Goal: Complete application form

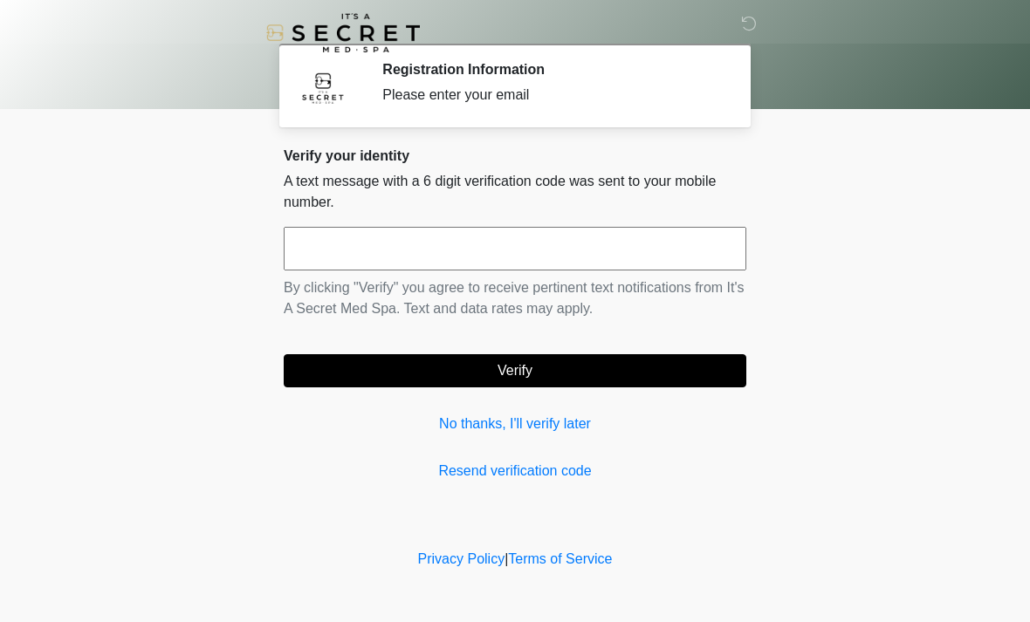
click at [656, 244] on input "text" at bounding box center [515, 249] width 463 height 44
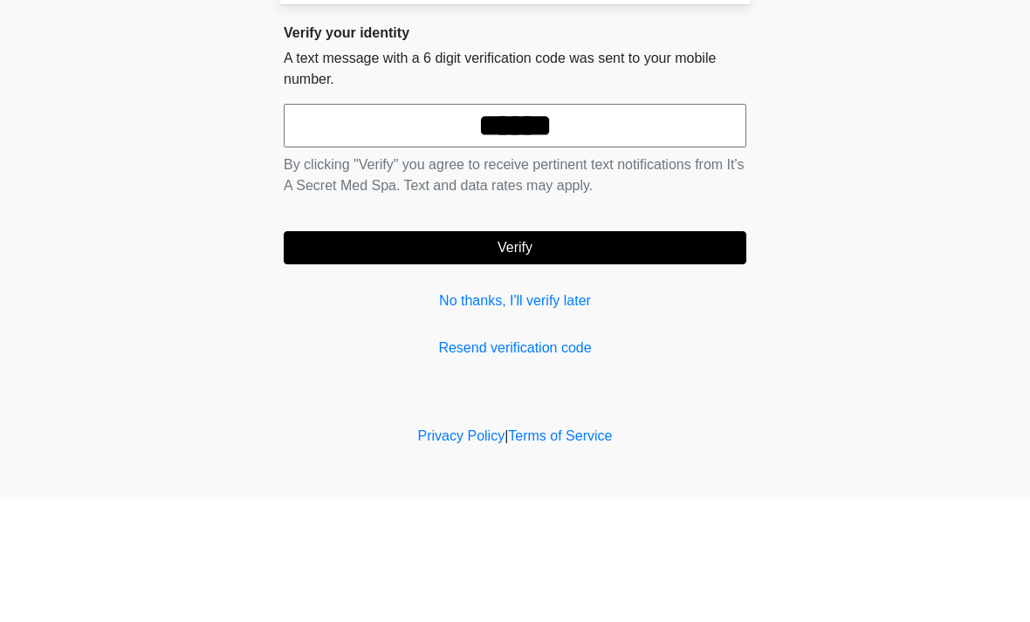
type input "******"
click at [545, 354] on button "Verify" at bounding box center [515, 370] width 463 height 33
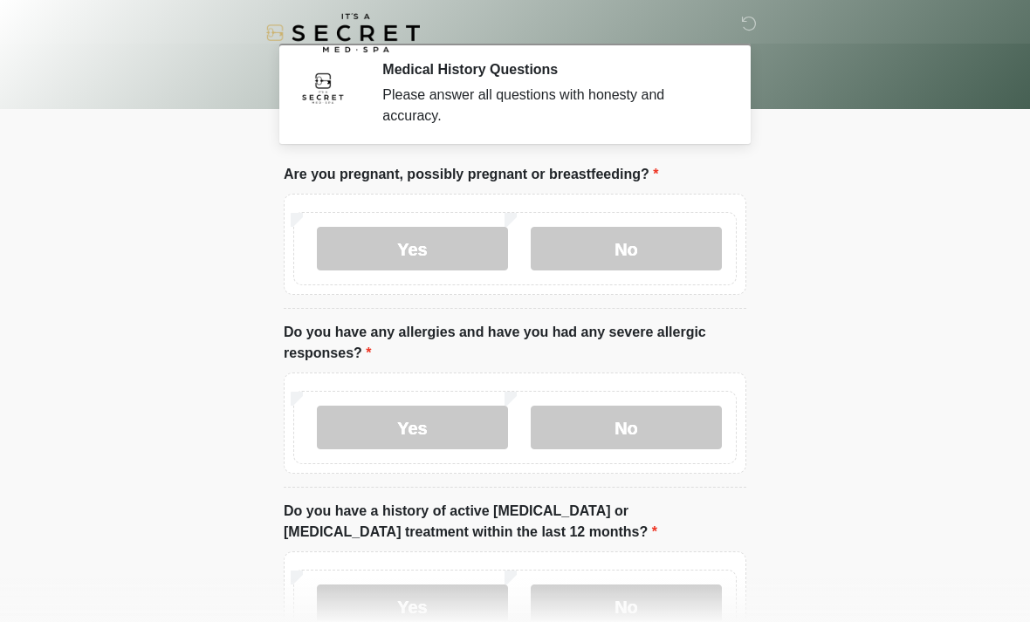
click at [657, 249] on label "No" at bounding box center [626, 249] width 191 height 44
click at [657, 439] on label "No" at bounding box center [626, 428] width 191 height 44
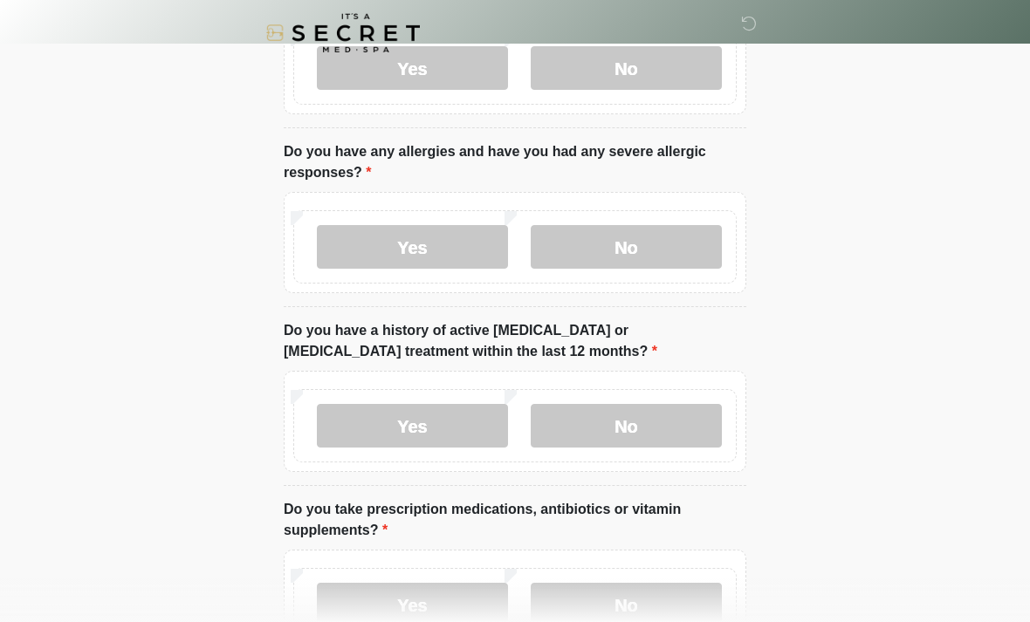
scroll to position [186, 0]
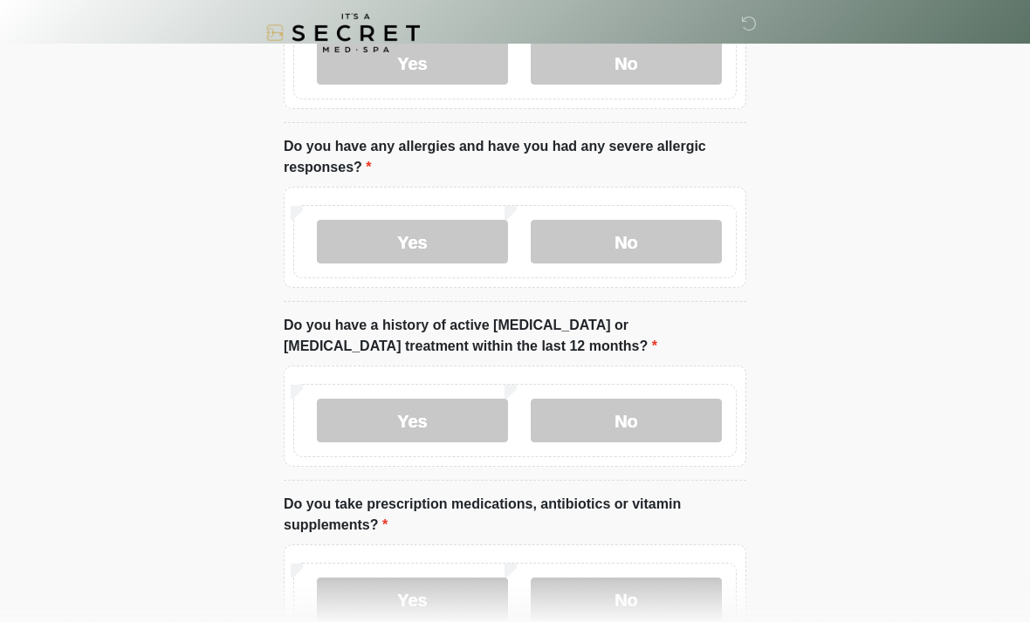
click at [674, 417] on label "No" at bounding box center [626, 421] width 191 height 44
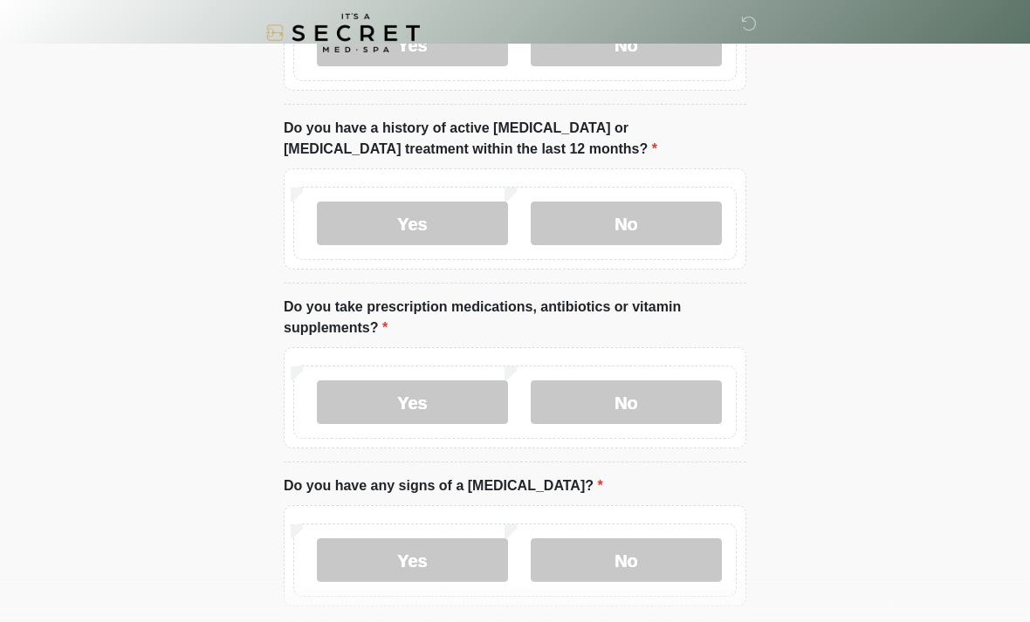
scroll to position [386, 0]
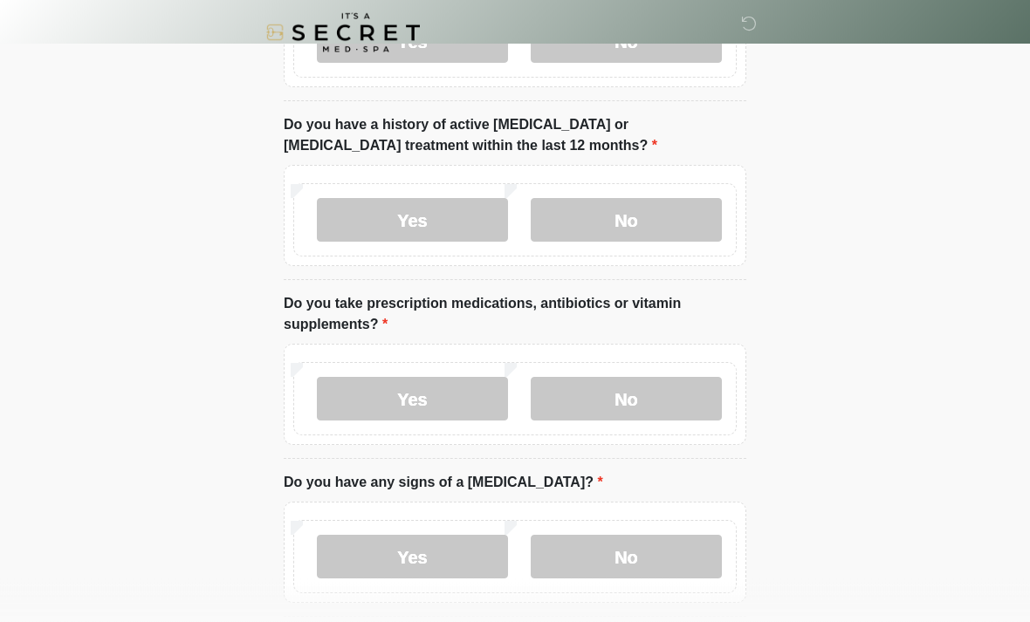
click at [662, 403] on label "No" at bounding box center [626, 400] width 191 height 44
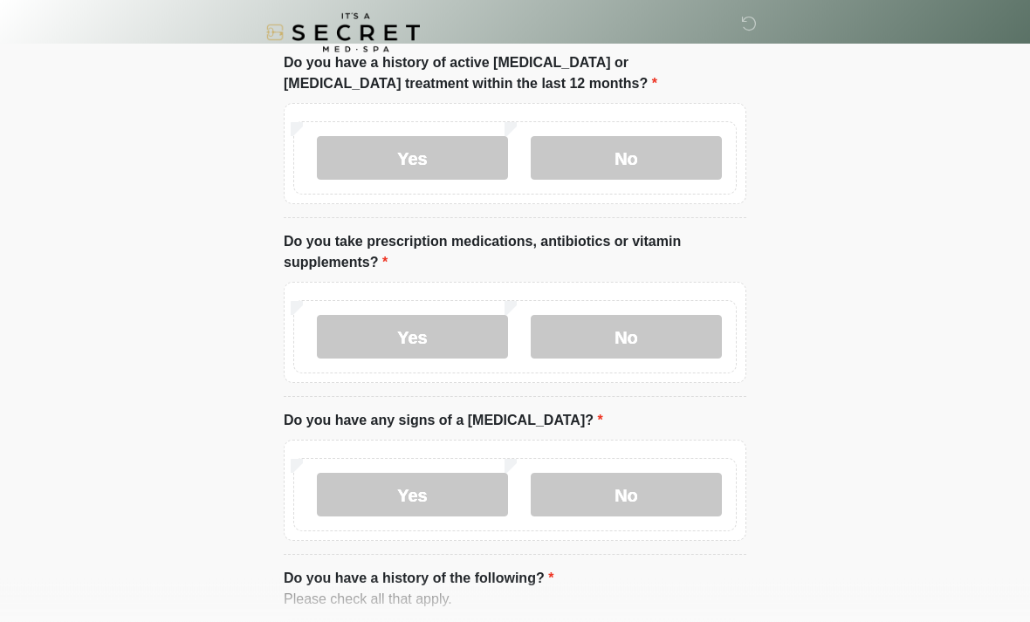
scroll to position [450, 0]
click at [464, 340] on label "Yes" at bounding box center [412, 336] width 191 height 44
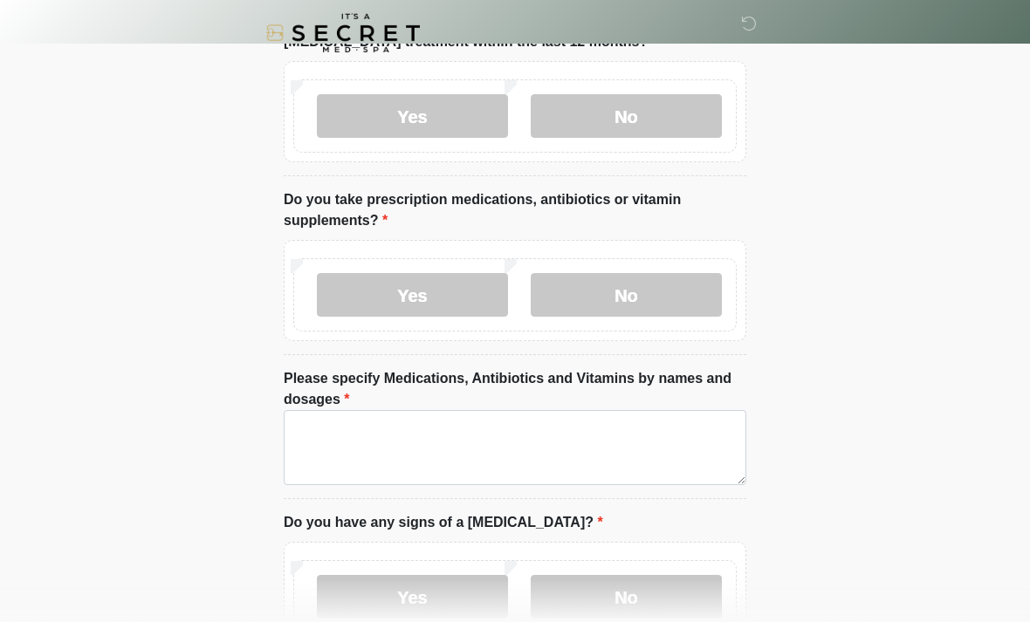
scroll to position [510, 0]
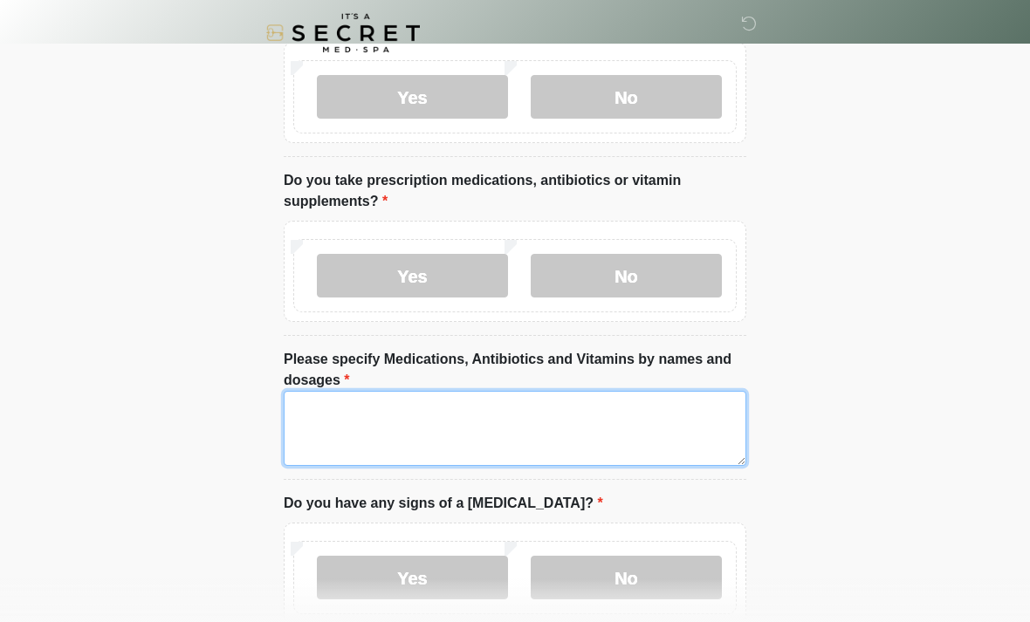
click at [615, 414] on textarea "Please specify Medications, Antibiotics and Vitamins by names and dosages" at bounding box center [515, 428] width 463 height 75
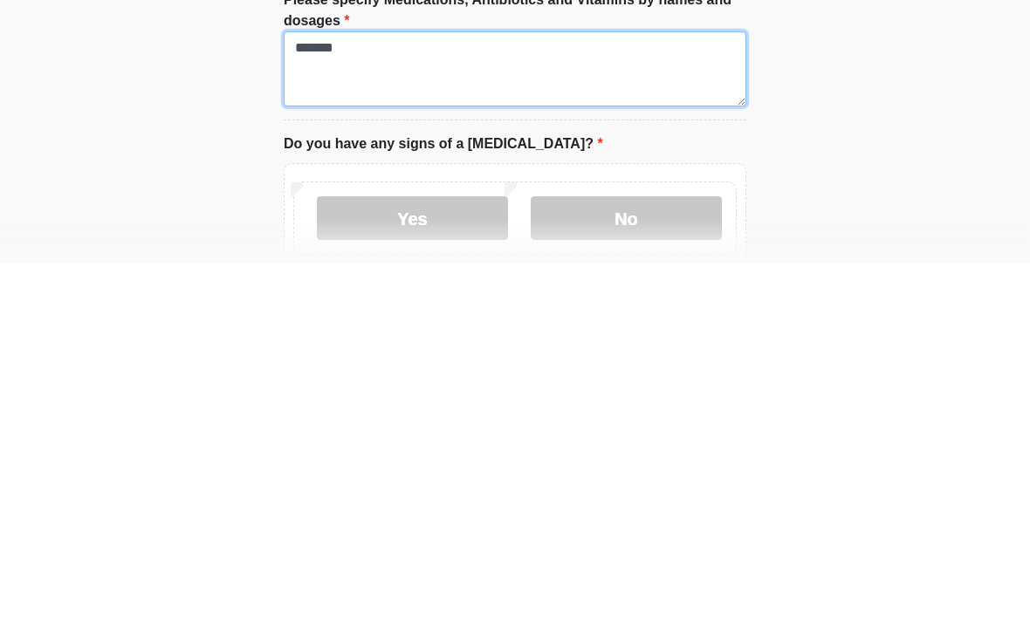
type textarea "*******"
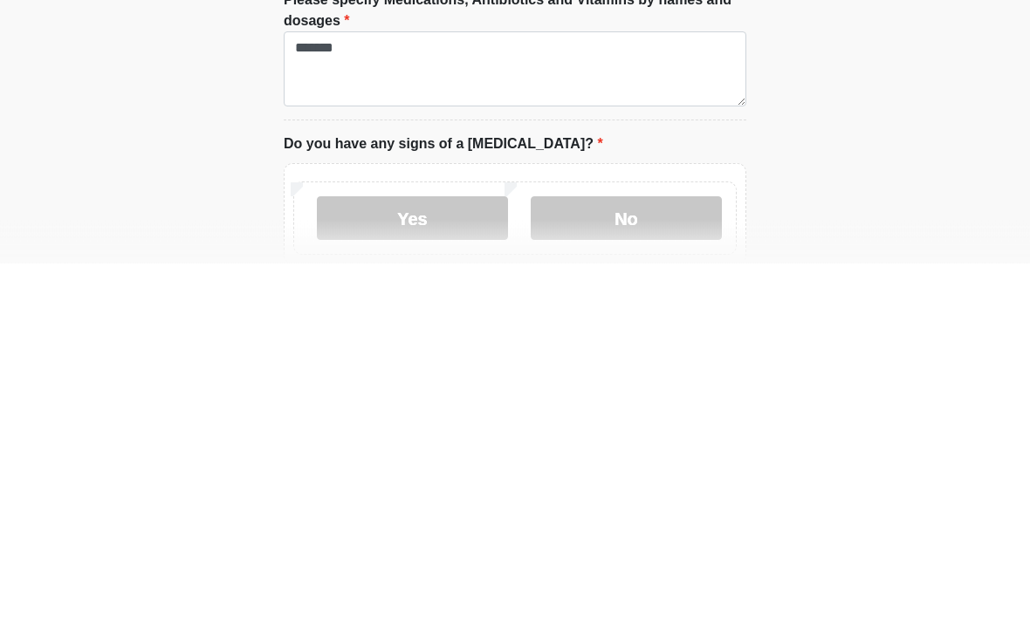
click at [632, 556] on label "No" at bounding box center [626, 578] width 191 height 44
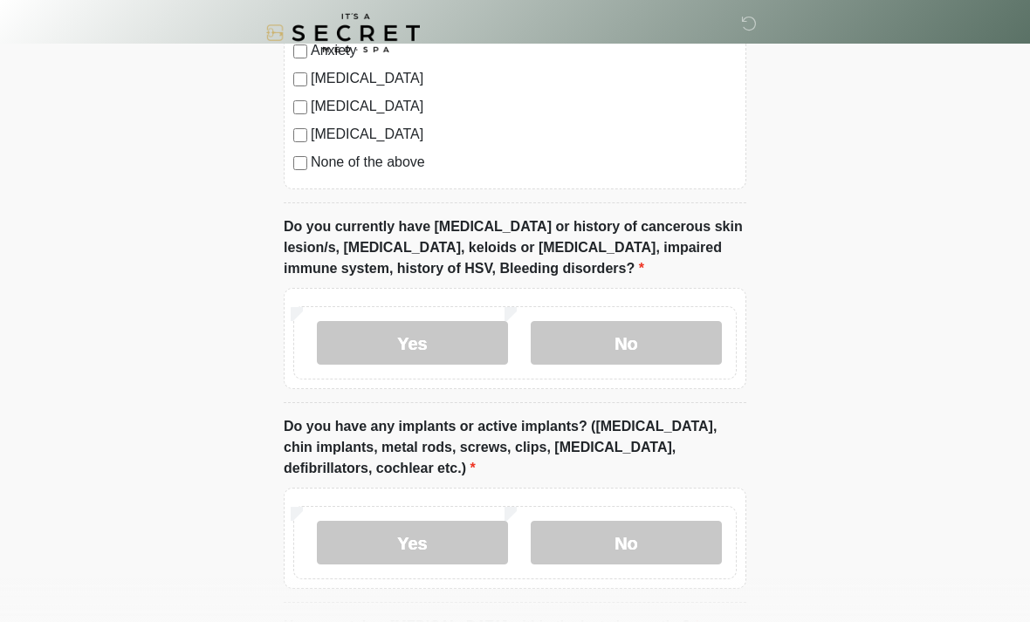
scroll to position [1385, 0]
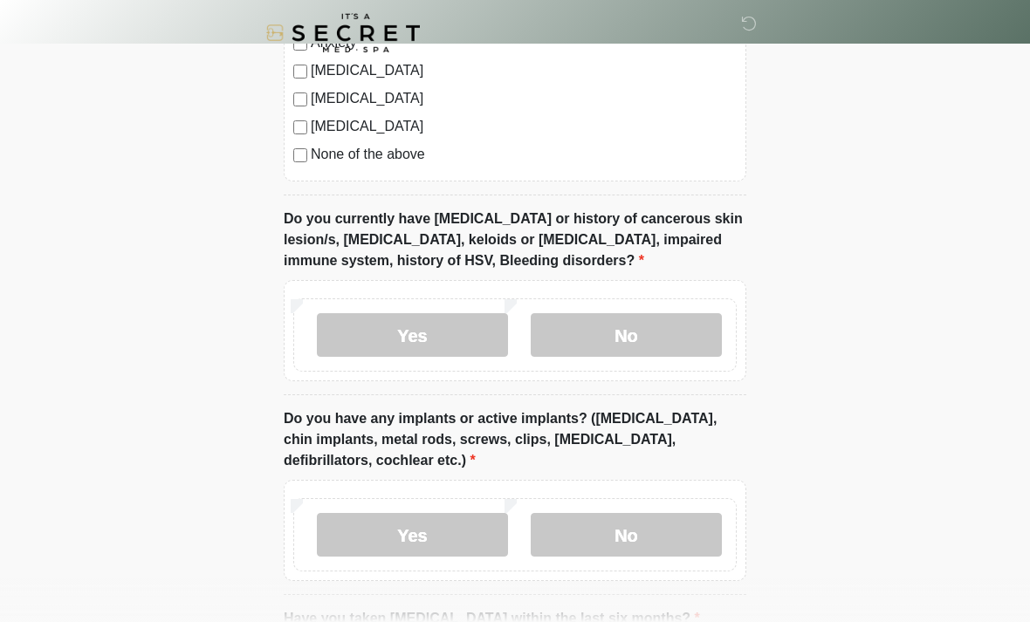
click at [679, 332] on label "No" at bounding box center [626, 335] width 191 height 44
click at [478, 335] on label "Yes" at bounding box center [412, 335] width 191 height 44
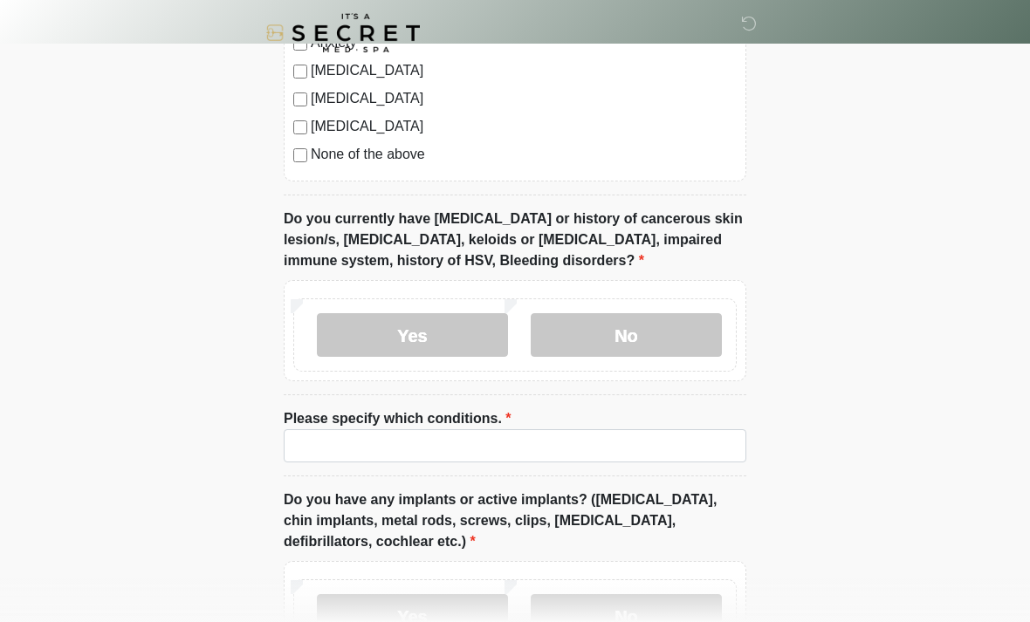
click at [670, 342] on label "No" at bounding box center [626, 335] width 191 height 44
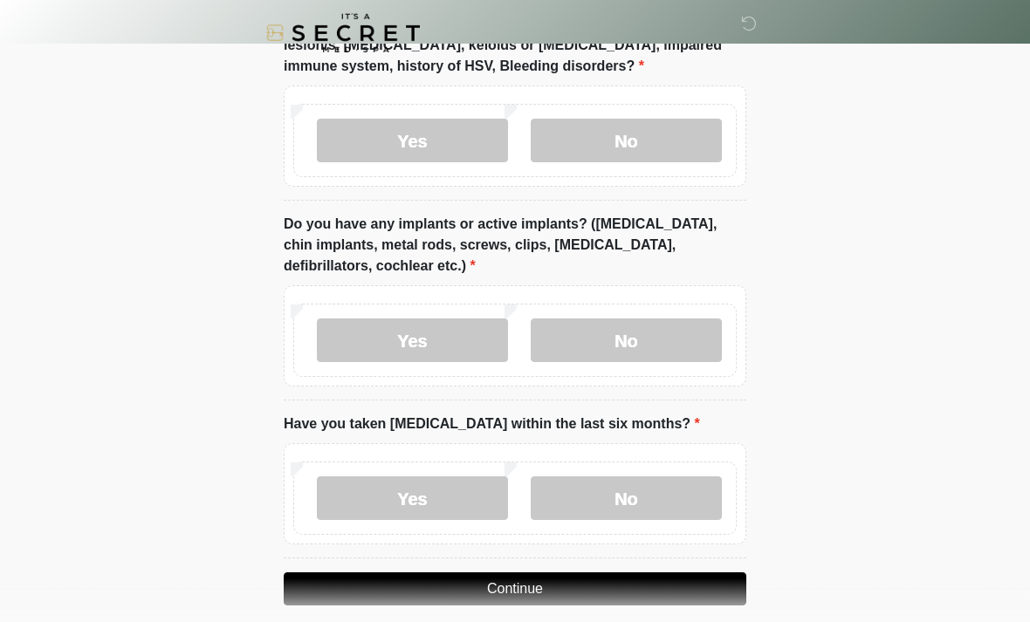
scroll to position [1597, 0]
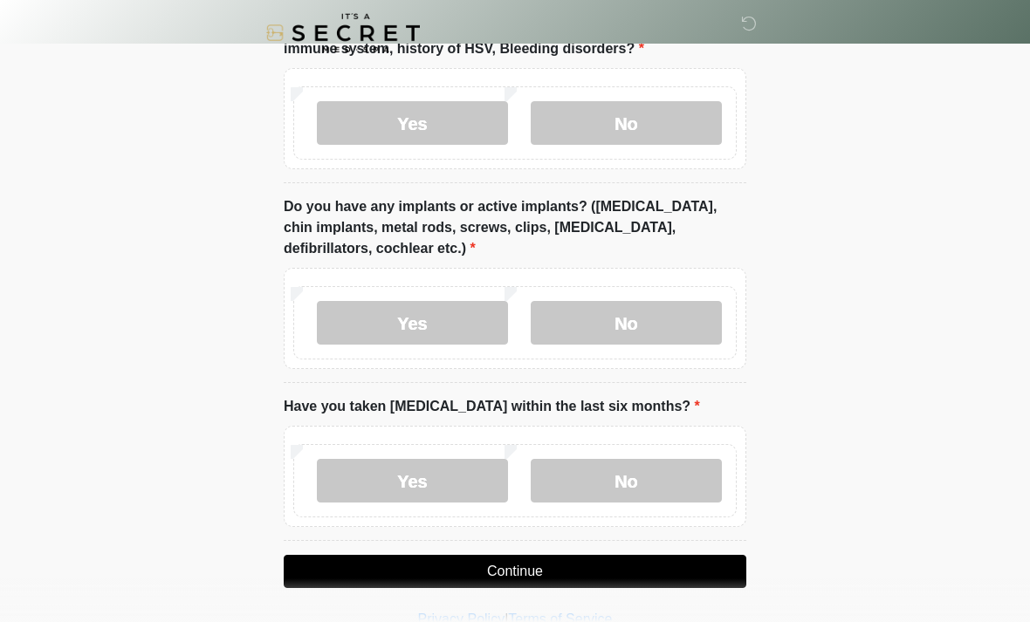
click at [680, 333] on label "No" at bounding box center [626, 323] width 191 height 44
click at [674, 482] on label "No" at bounding box center [626, 481] width 191 height 44
click at [585, 569] on button "Continue" at bounding box center [515, 571] width 463 height 33
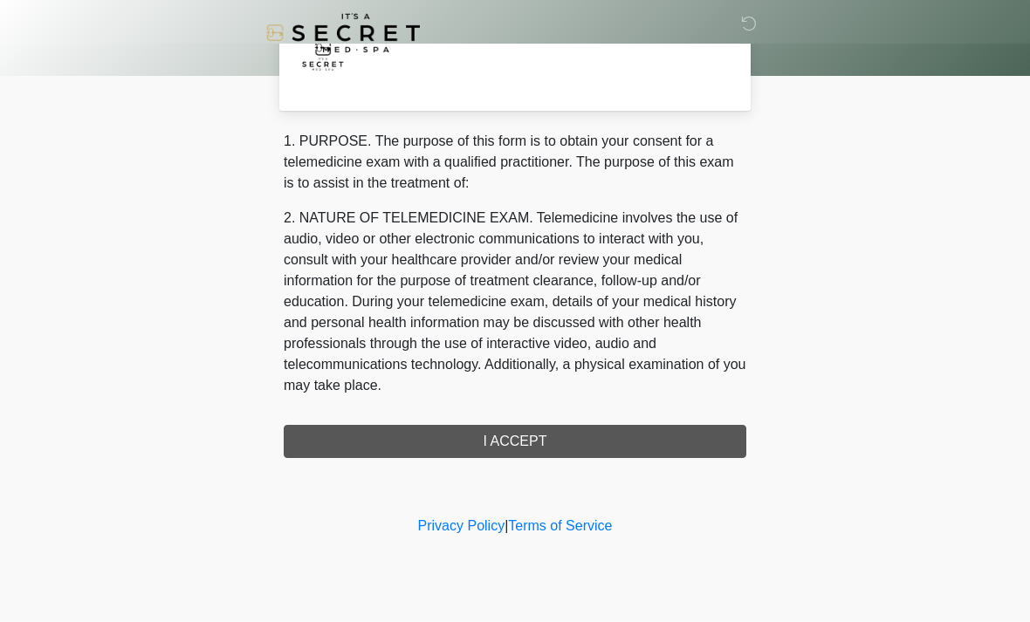
scroll to position [0, 0]
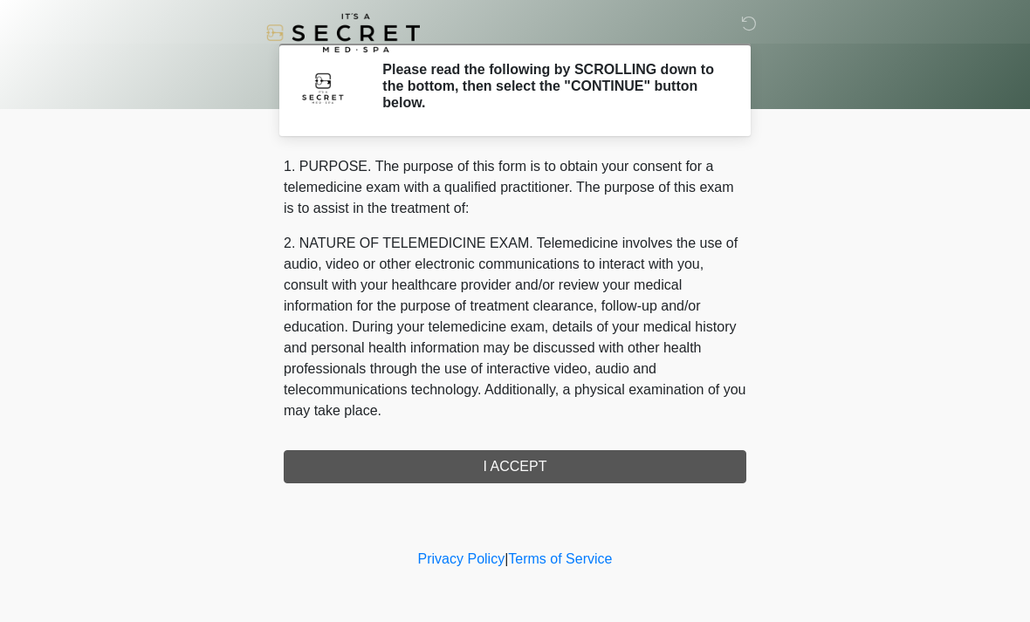
click at [574, 467] on div "1. PURPOSE. The purpose of this form is to obtain your consent for a telemedici…" at bounding box center [515, 319] width 463 height 327
click at [510, 471] on div "1. PURPOSE. The purpose of this form is to obtain your consent for a telemedici…" at bounding box center [515, 319] width 463 height 327
click at [526, 463] on div "1. PURPOSE. The purpose of this form is to obtain your consent for a telemedici…" at bounding box center [515, 319] width 463 height 327
click at [526, 474] on div "1. PURPOSE. The purpose of this form is to obtain your consent for a telemedici…" at bounding box center [515, 319] width 463 height 327
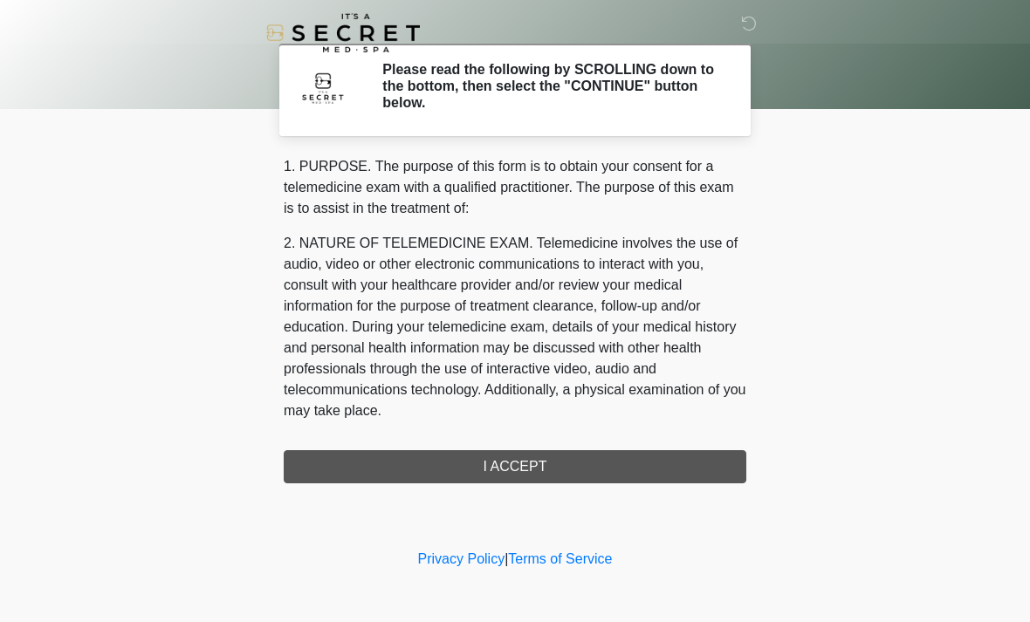
click at [529, 487] on div "‎ ‎ Please read the following by SCROLLING down to the bottom, then select the …" at bounding box center [515, 272] width 524 height 511
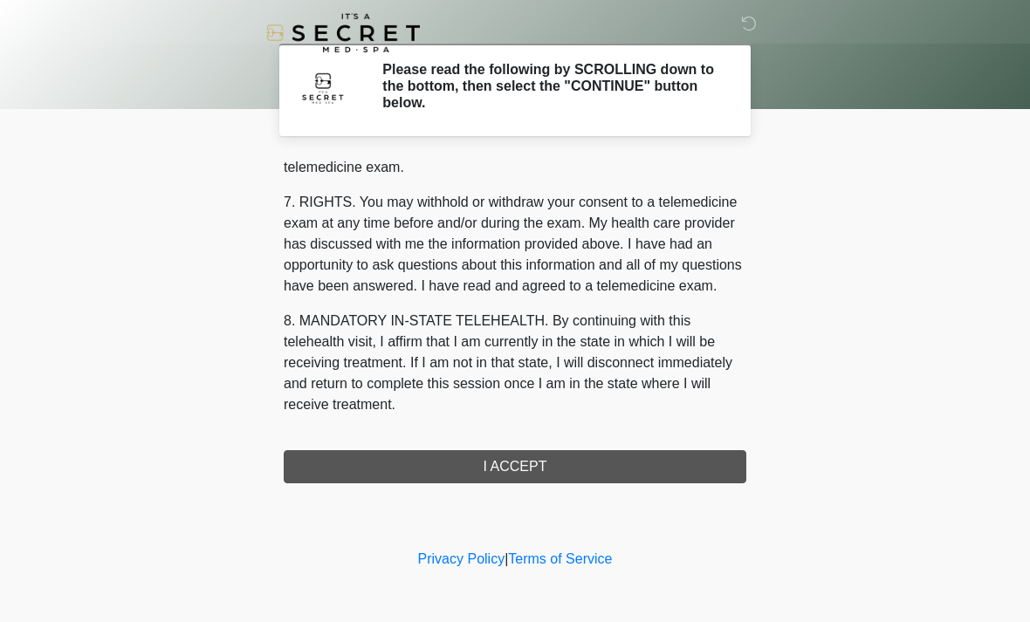
scroll to position [739, 0]
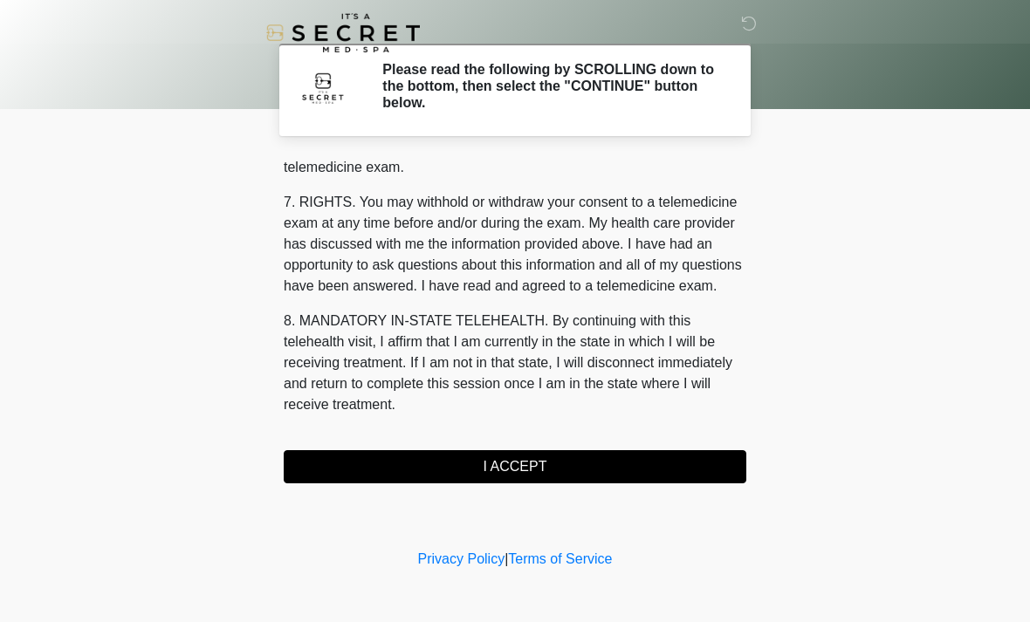
click at [542, 479] on button "I ACCEPT" at bounding box center [515, 466] width 463 height 33
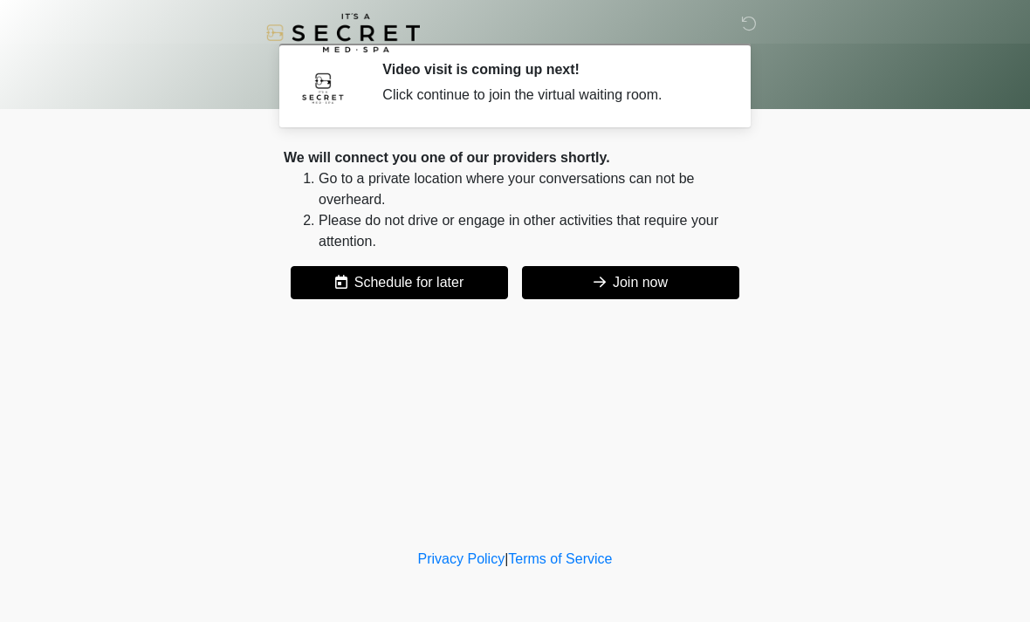
click at [650, 285] on button "Join now" at bounding box center [630, 282] width 217 height 33
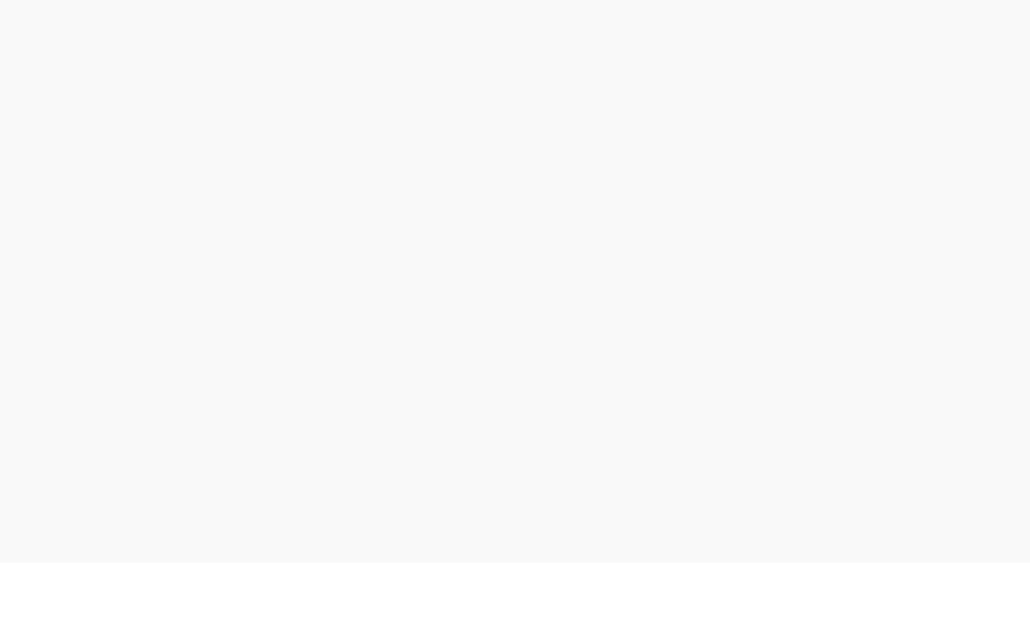
scroll to position [5, 0]
